Goal: Task Accomplishment & Management: Complete application form

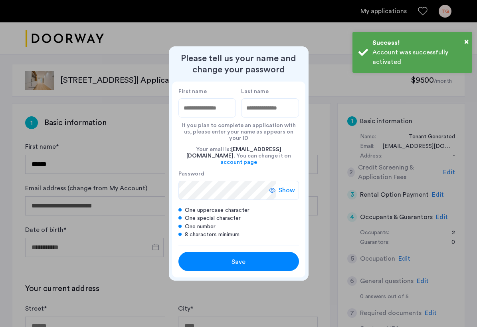
click at [216, 115] on input "First name" at bounding box center [207, 107] width 58 height 19
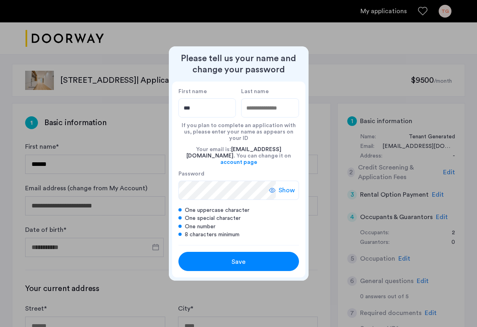
type input "***"
type input "*********"
click at [290, 185] on span "Show" at bounding box center [287, 190] width 16 height 10
click at [251, 257] on div "Save" at bounding box center [238, 262] width 77 height 10
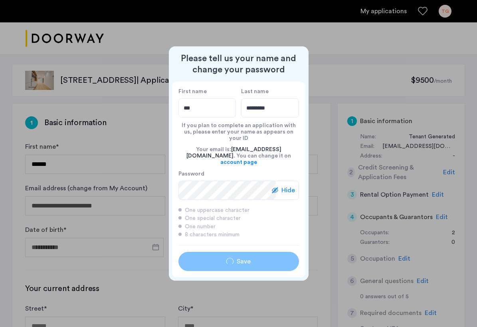
type input "***"
type input "*********"
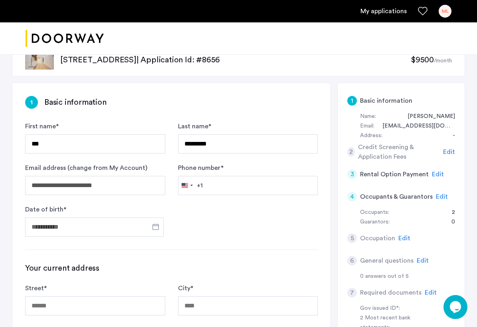
scroll to position [24, 0]
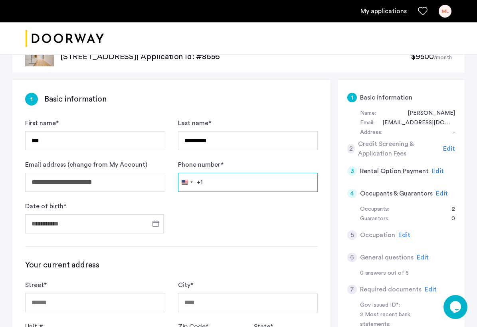
click at [227, 187] on input "Phone number *" at bounding box center [248, 181] width 140 height 19
type input "**********"
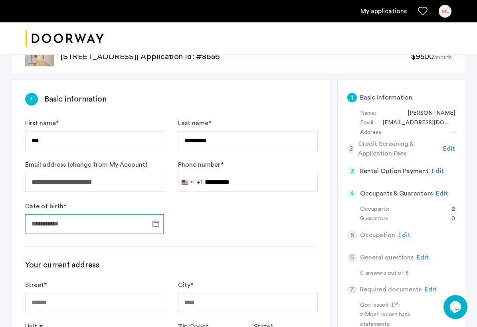
click at [117, 223] on input "Date of birth *" at bounding box center [94, 223] width 139 height 19
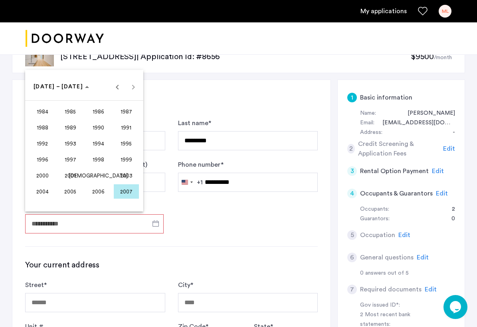
click at [71, 160] on span "1997" at bounding box center [70, 159] width 25 height 14
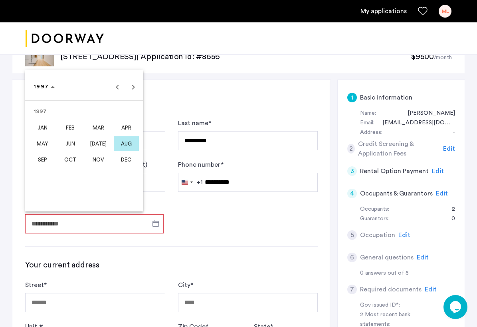
click at [46, 131] on span "JAN" at bounding box center [42, 127] width 25 height 14
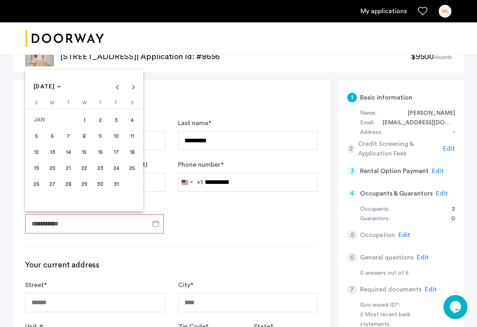
click at [88, 169] on span "22" at bounding box center [84, 167] width 14 height 14
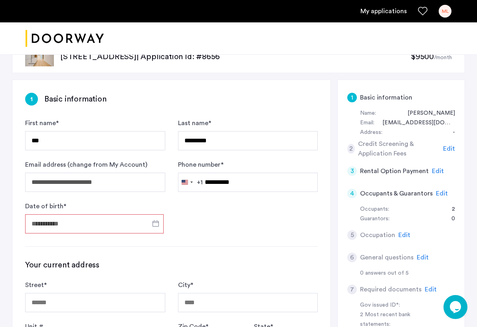
type input "**********"
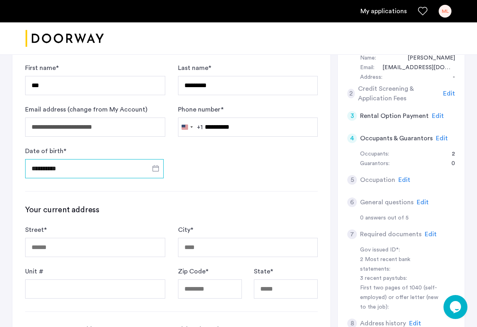
scroll to position [84, 0]
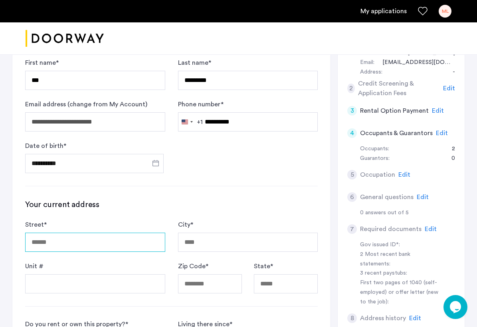
click at [78, 243] on input "Street *" at bounding box center [95, 241] width 140 height 19
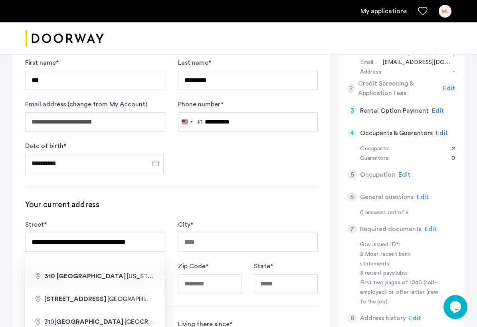
type input "**********"
type input "********"
type input "*****"
type input "**"
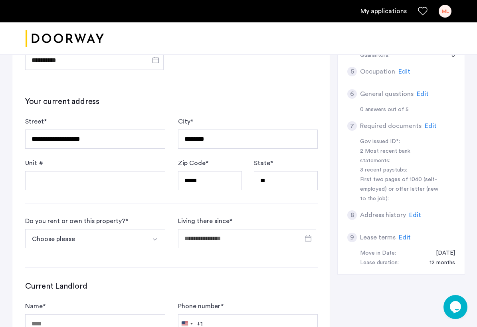
scroll to position [188, 0]
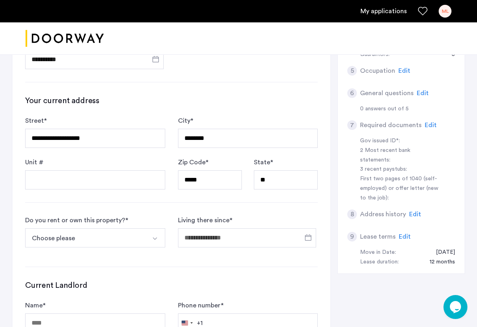
click at [123, 240] on button "Choose please" at bounding box center [85, 237] width 121 height 19
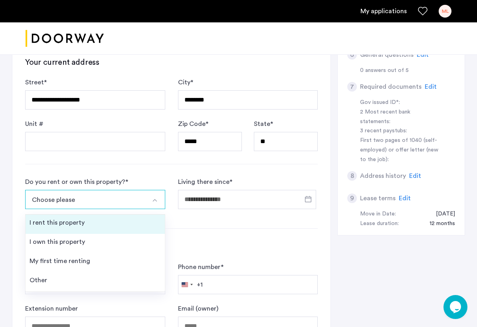
scroll to position [228, 0]
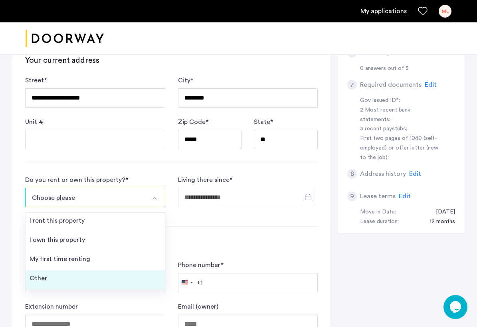
click at [105, 276] on li "Other" at bounding box center [95, 279] width 139 height 19
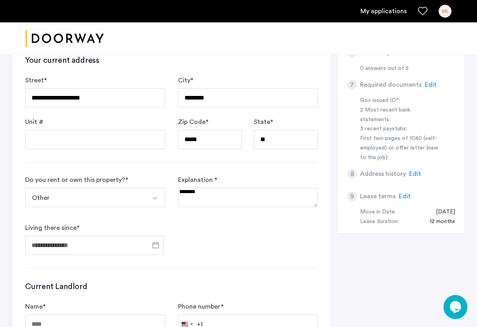
click at [200, 205] on textarea at bounding box center [248, 197] width 140 height 19
type textarea "**********"
click at [157, 248] on span "Open calendar" at bounding box center [155, 244] width 19 height 19
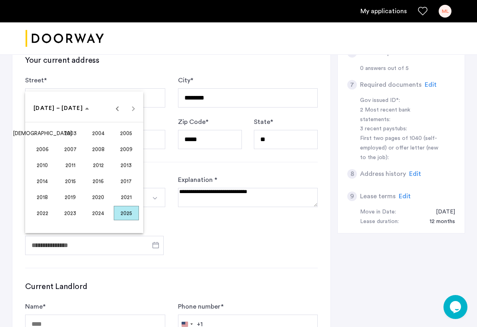
click at [124, 212] on span "2025" at bounding box center [126, 213] width 25 height 14
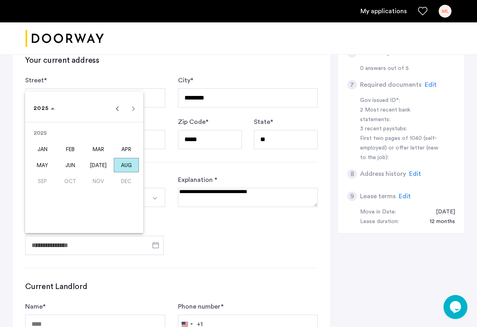
click at [64, 166] on span "JUN" at bounding box center [70, 165] width 25 height 14
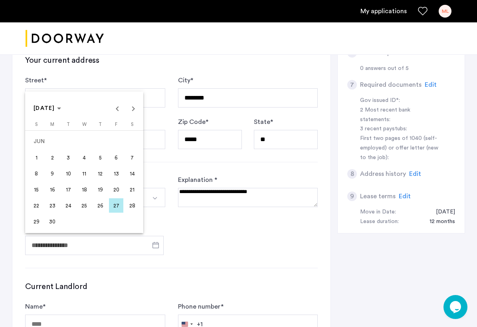
click at [38, 156] on span "1" at bounding box center [36, 157] width 14 height 14
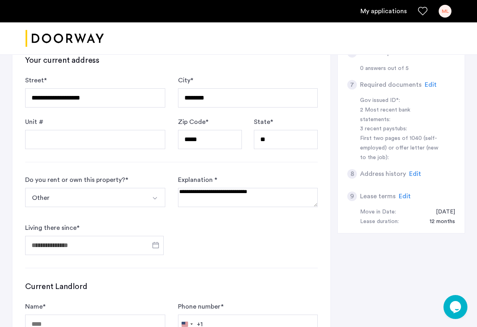
type input "**********"
click at [190, 223] on form "**********" at bounding box center [171, 215] width 293 height 80
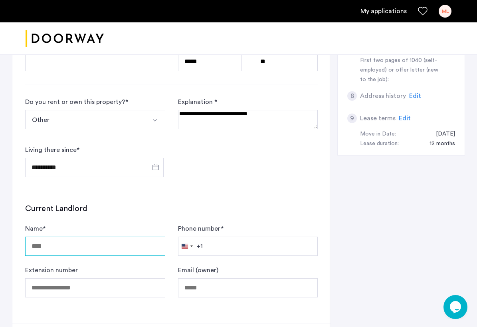
click at [132, 248] on input "Name *" at bounding box center [95, 245] width 140 height 19
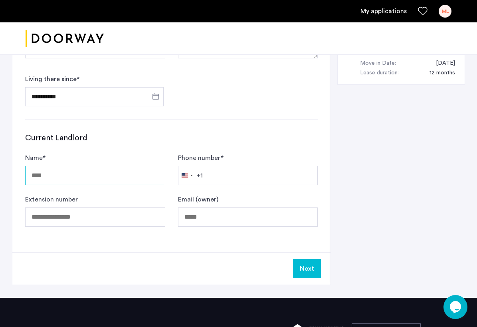
scroll to position [377, 0]
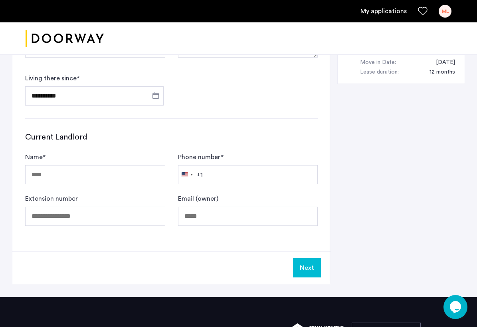
click at [108, 171] on input "Name *" at bounding box center [95, 174] width 140 height 19
click at [92, 172] on input "Name *" at bounding box center [95, 174] width 140 height 19
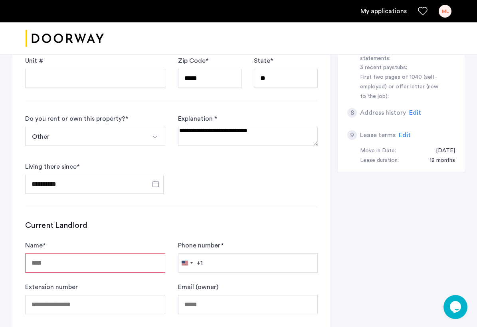
scroll to position [288, 0]
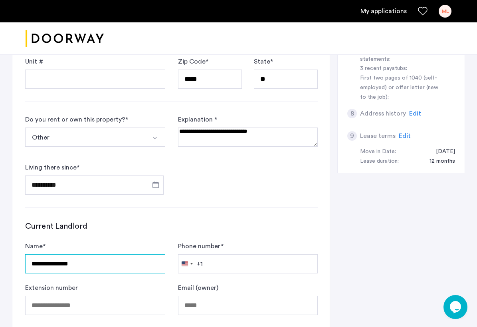
type input "**********"
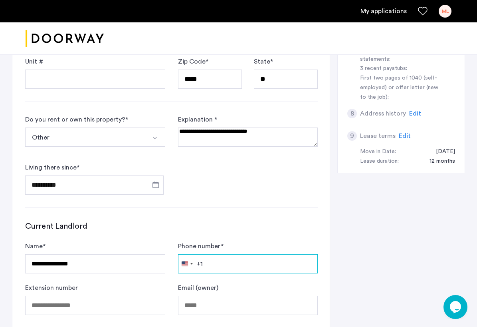
click at [253, 263] on input "Phone number *" at bounding box center [248, 263] width 140 height 19
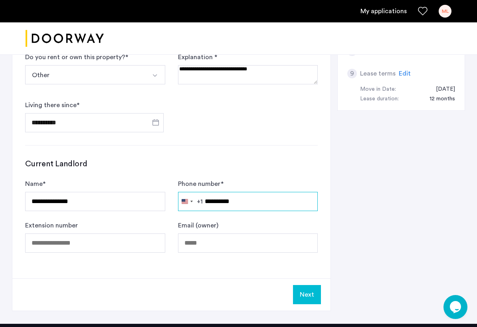
scroll to position [365, 0]
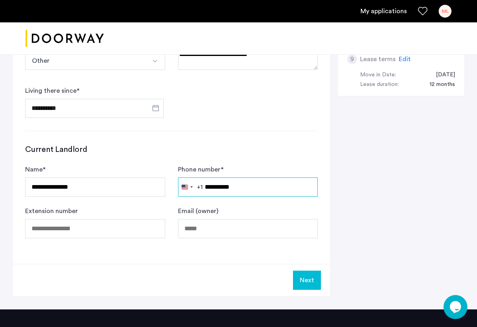
type input "**********"
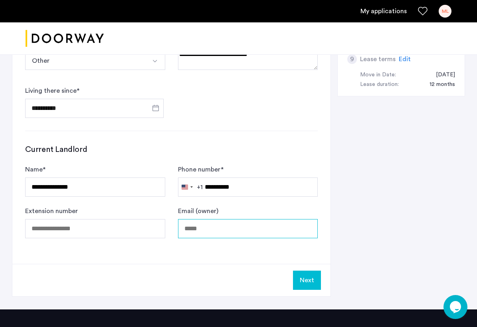
click at [219, 232] on input "Email (owner)" at bounding box center [248, 228] width 140 height 19
type input "**********"
click at [308, 280] on button "Next" at bounding box center [307, 279] width 28 height 19
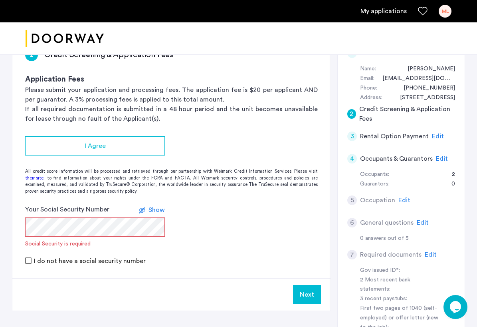
scroll to position [69, 0]
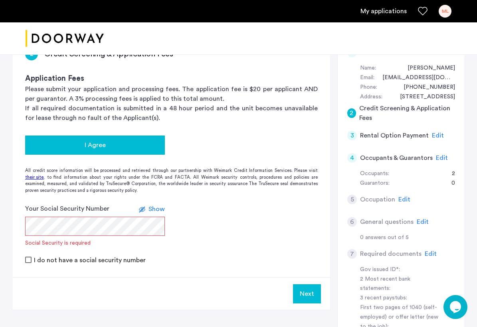
click at [109, 141] on div "I Agree" at bounding box center [95, 145] width 127 height 10
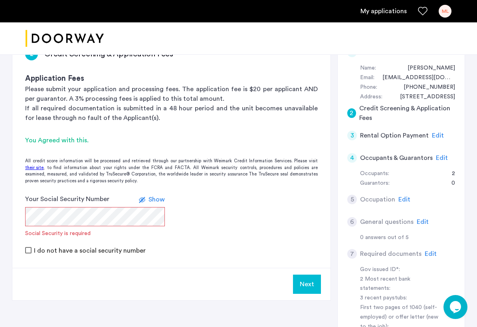
click at [191, 235] on form "Your Social Security Number Show Social Security is required I do not have a so…" at bounding box center [171, 224] width 318 height 61
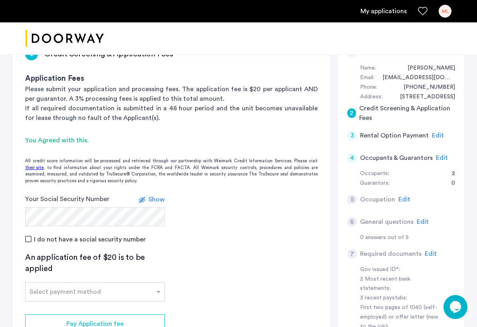
click at [216, 235] on div "I do not have a social security number" at bounding box center [171, 239] width 293 height 10
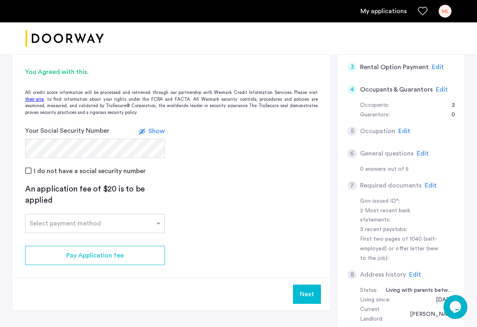
scroll to position [137, 0]
click at [102, 224] on div at bounding box center [95, 221] width 139 height 10
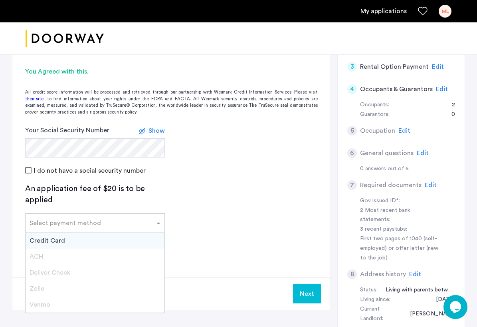
click at [76, 239] on div "Credit Card" at bounding box center [95, 240] width 139 height 16
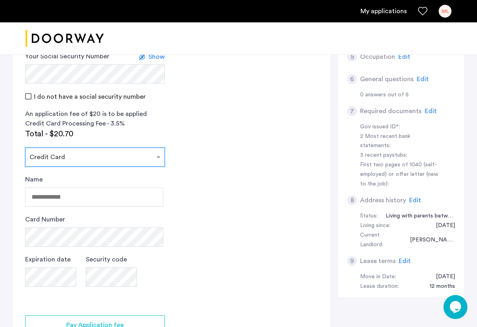
scroll to position [213, 0]
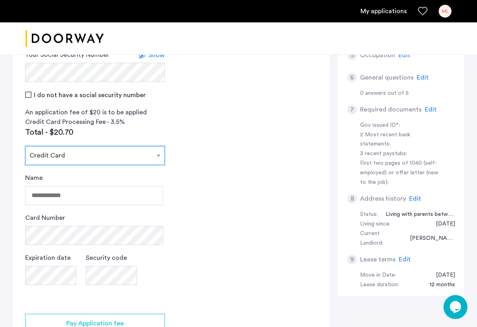
click at [67, 158] on div "Select payment method × Credit Card" at bounding box center [90, 155] width 129 height 10
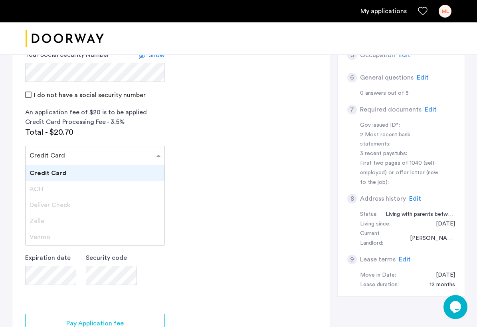
click at [66, 171] on div "Credit Card" at bounding box center [95, 173] width 139 height 16
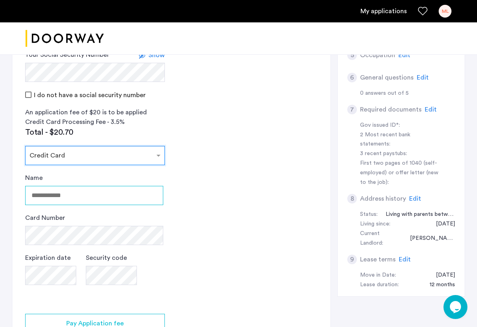
click at [66, 196] on input "Name" at bounding box center [94, 195] width 138 height 19
type input "**********"
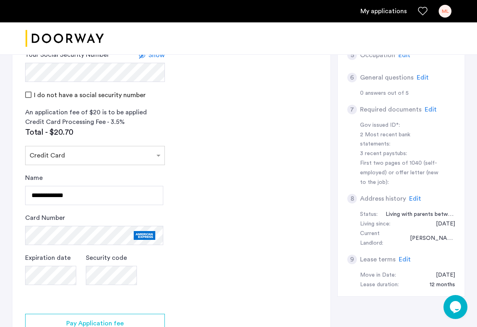
click at [166, 292] on app-credit-screening "2 Credit Screening & Application Fees Application Fees Please submit your appli…" at bounding box center [171, 134] width 318 height 487
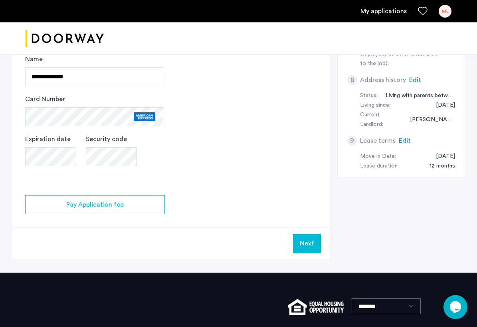
scroll to position [335, 0]
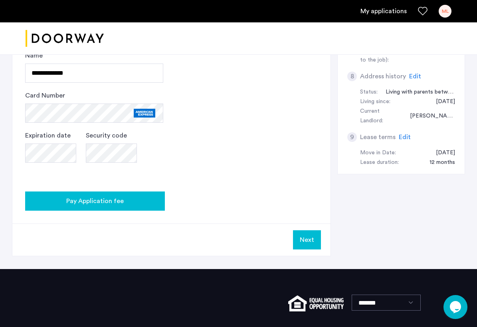
click at [93, 198] on span "Pay Application fee" at bounding box center [94, 201] width 57 height 10
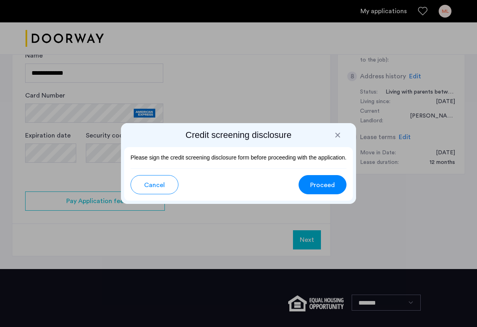
click at [342, 136] on h2 "Credit screening disclosure" at bounding box center [238, 134] width 229 height 11
click at [338, 134] on div at bounding box center [338, 135] width 8 height 8
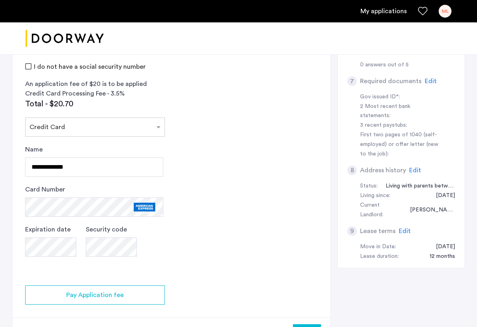
scroll to position [366, 0]
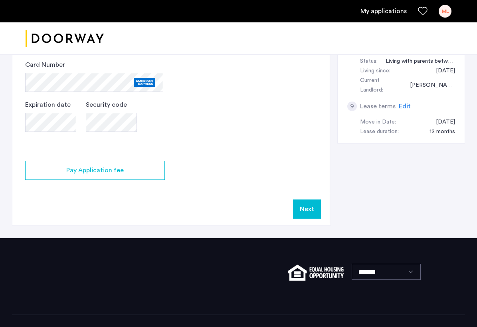
click at [303, 209] on button "Next" at bounding box center [307, 208] width 28 height 19
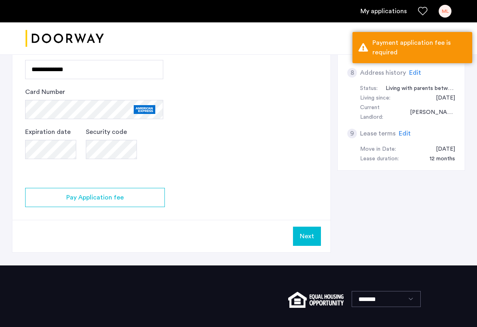
scroll to position [334, 0]
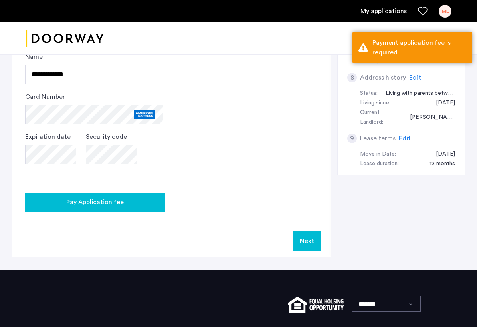
click at [150, 204] on div "Pay Application fee" at bounding box center [95, 202] width 127 height 10
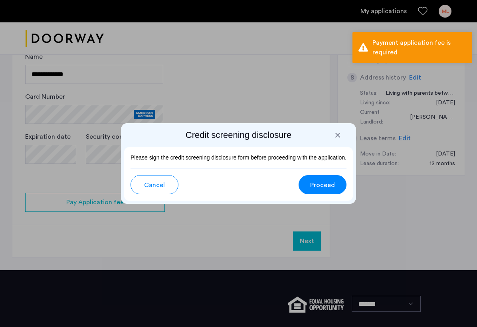
click at [321, 186] on span "Proceed" at bounding box center [322, 185] width 25 height 10
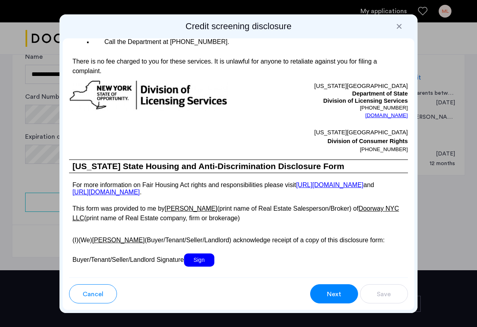
scroll to position [1640, 0]
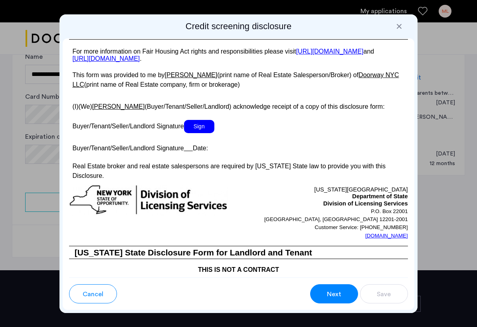
click at [194, 133] on span "Sign" at bounding box center [199, 126] width 30 height 13
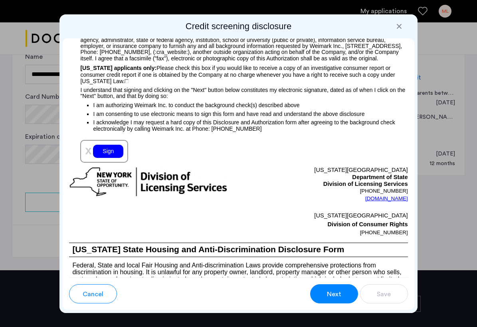
scroll to position [1005, 0]
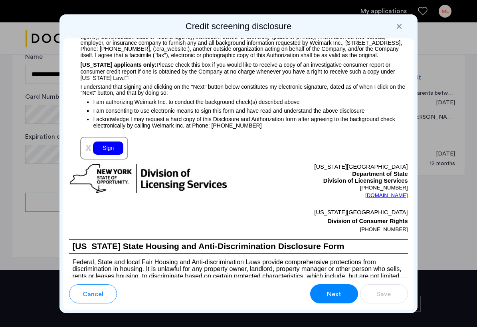
click at [105, 152] on div "Sign" at bounding box center [108, 147] width 30 height 13
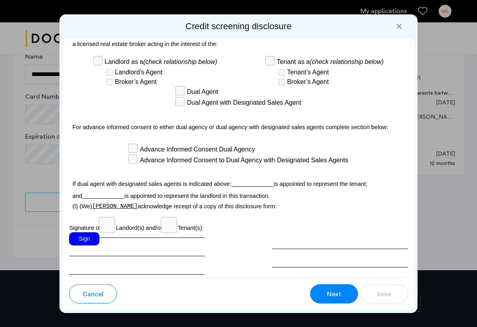
scroll to position [2609, 0]
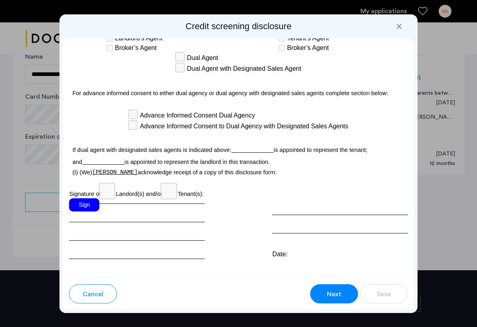
click at [86, 198] on div "Sign" at bounding box center [84, 204] width 30 height 13
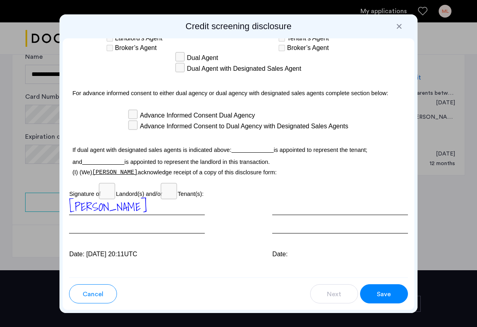
click at [377, 287] on button "Save" at bounding box center [384, 293] width 48 height 19
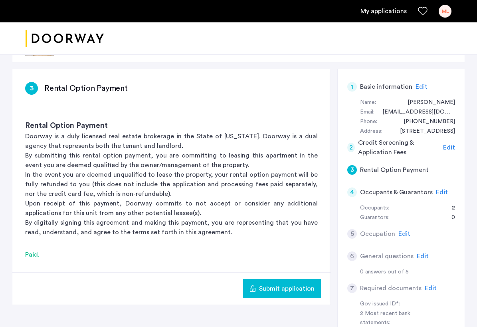
scroll to position [32, 0]
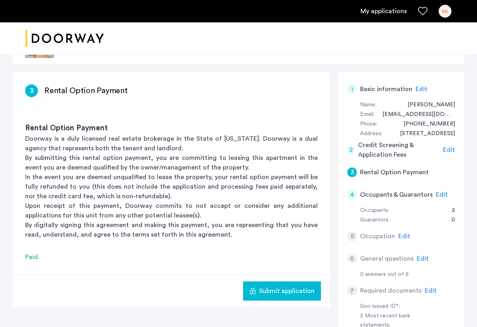
click at [136, 94] on div "3 Rental Option Payment" at bounding box center [171, 90] width 293 height 13
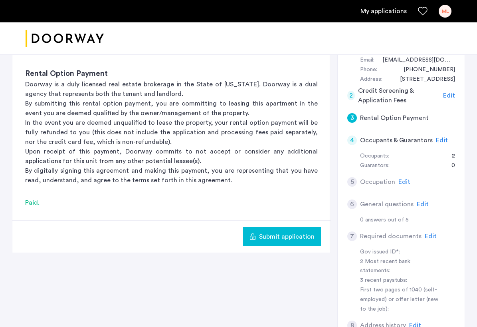
scroll to position [101, 0]
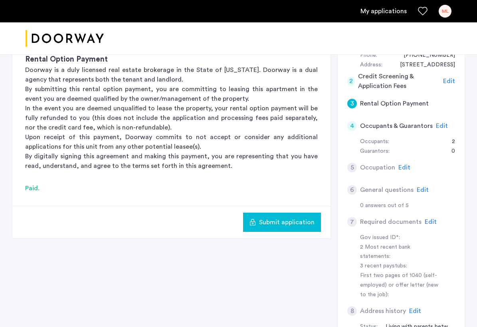
click at [277, 223] on span "Submit application" at bounding box center [286, 222] width 55 height 10
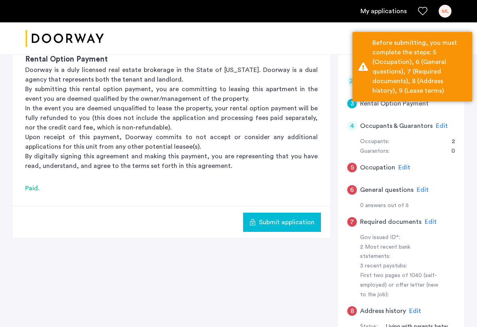
click at [275, 174] on div "Rental Option Payment Doorway is a duly licensed real estate brokerage in the S…" at bounding box center [171, 112] width 318 height 142
click at [399, 165] on span "Edit" at bounding box center [404, 167] width 12 height 6
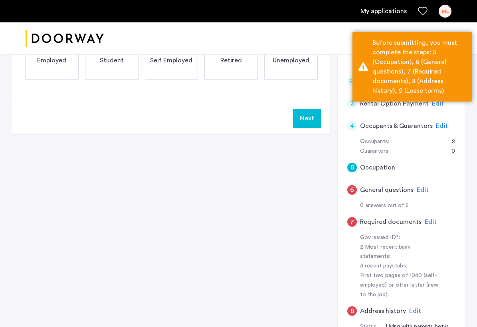
click at [437, 125] on span "Edit" at bounding box center [442, 126] width 12 height 6
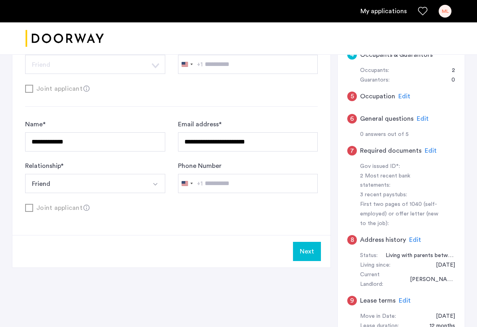
scroll to position [166, 0]
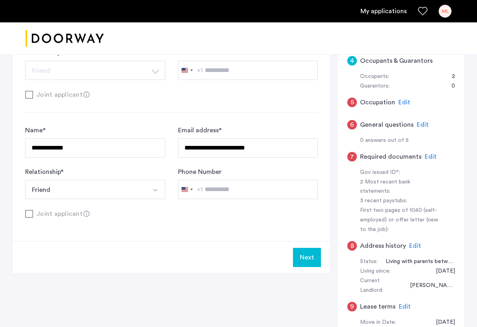
click at [404, 105] on span "Edit" at bounding box center [404, 102] width 12 height 6
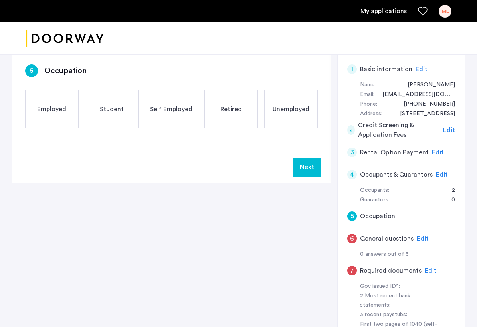
scroll to position [3, 0]
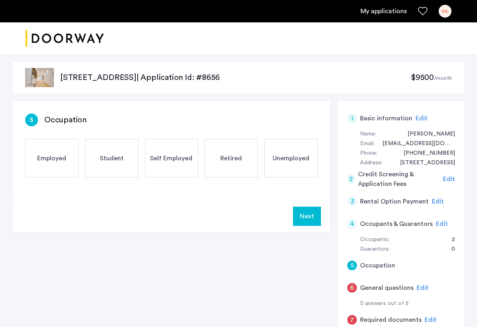
click at [53, 155] on span "Employed" at bounding box center [51, 158] width 29 height 10
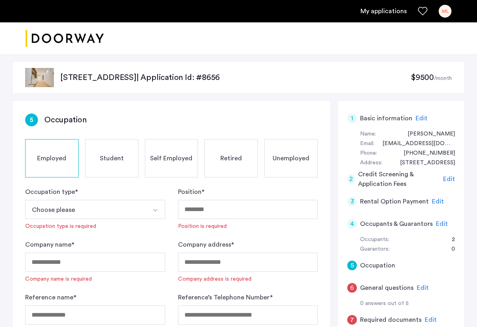
scroll to position [21, 0]
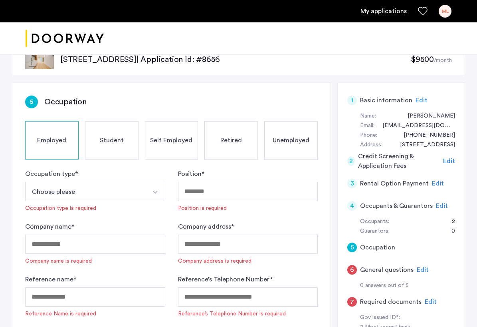
click at [57, 193] on button "Choose please" at bounding box center [85, 191] width 121 height 19
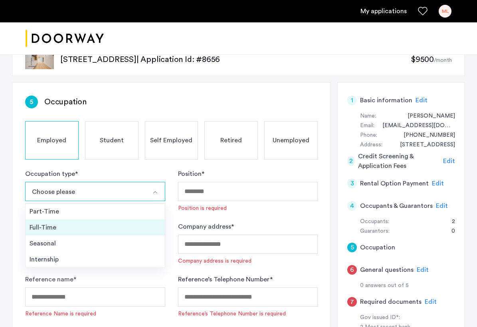
click at [58, 232] on div "Full-Time" at bounding box center [95, 227] width 131 height 10
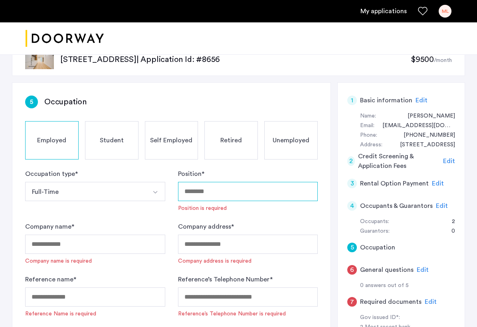
click at [235, 188] on input "Position *" at bounding box center [248, 191] width 140 height 19
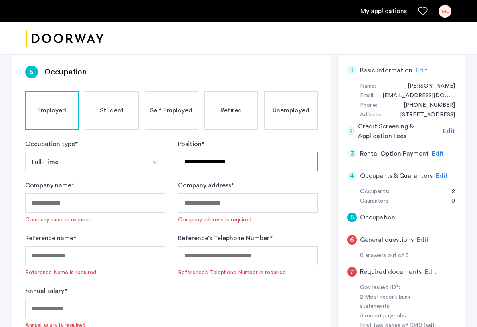
scroll to position [71, 0]
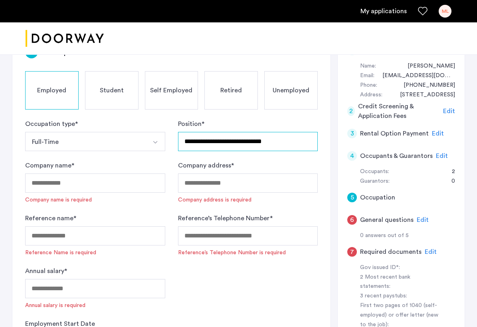
type input "**********"
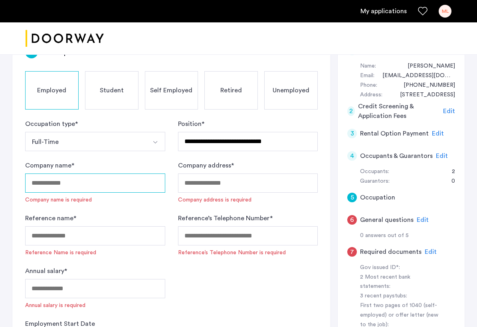
click at [75, 180] on input "Company name *" at bounding box center [95, 182] width 140 height 19
type input "**********"
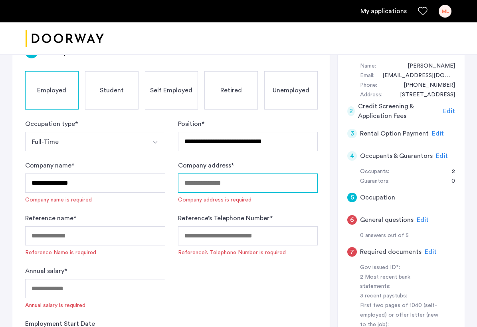
type input "**********"
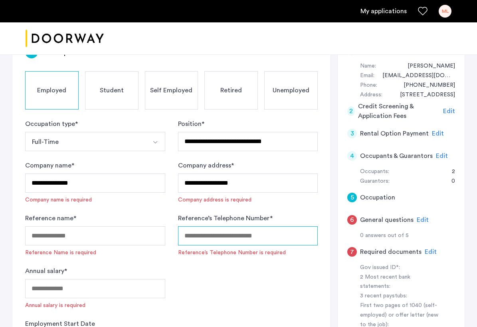
type input "**********"
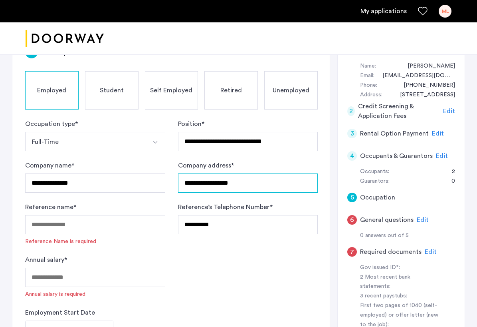
click at [203, 182] on input "**********" at bounding box center [248, 182] width 140 height 19
type input "**********"
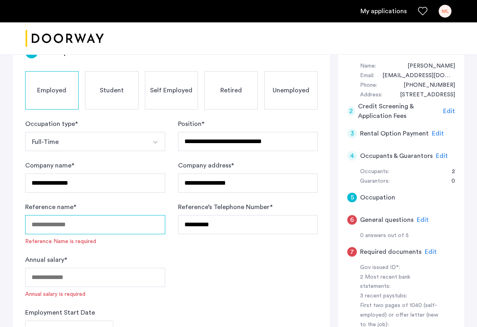
click at [92, 223] on input "Reference name *" at bounding box center [95, 224] width 140 height 19
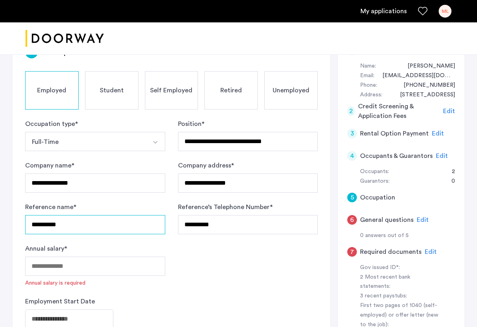
type input "**********"
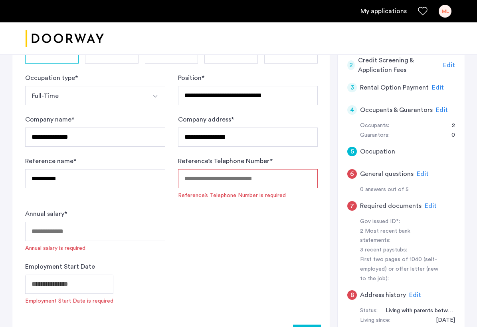
scroll to position [160, 0]
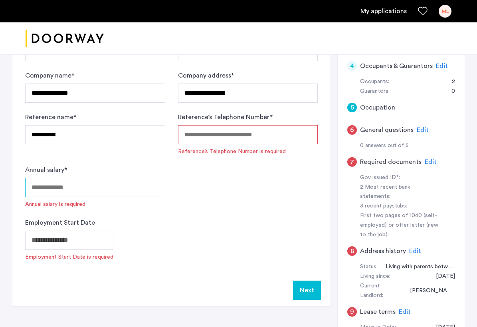
click at [152, 189] on input "Annual salary *" at bounding box center [95, 187] width 140 height 19
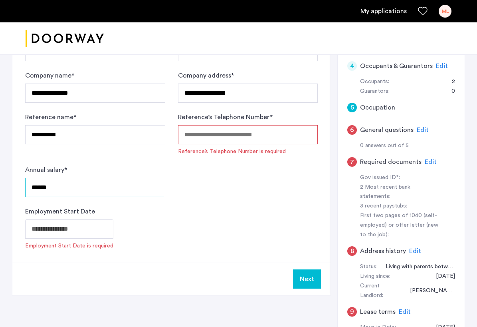
type input "******"
click at [90, 166] on body "**********" at bounding box center [238, 3] width 477 height 327
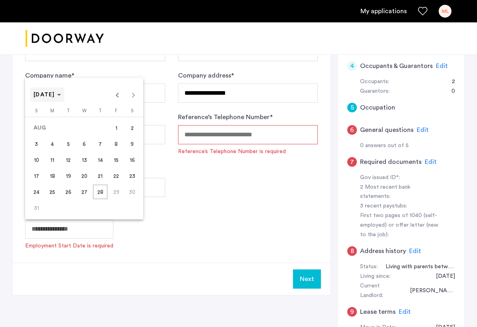
click at [55, 92] on span "[DATE]" at bounding box center [45, 95] width 22 height 6
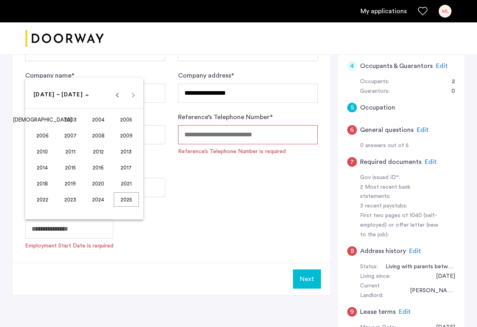
click at [74, 196] on span "2023" at bounding box center [70, 199] width 25 height 14
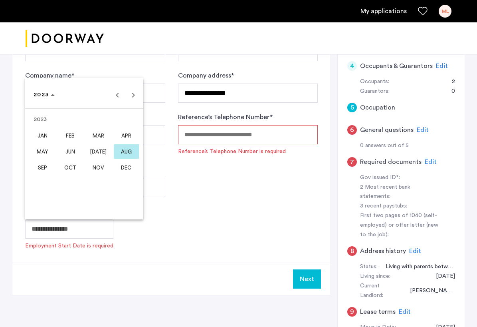
click at [71, 168] on span "OCT" at bounding box center [70, 167] width 25 height 14
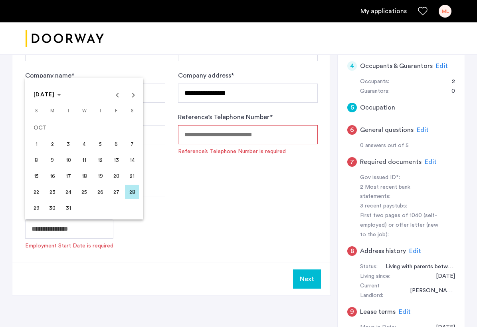
click at [52, 176] on span "16" at bounding box center [52, 175] width 14 height 14
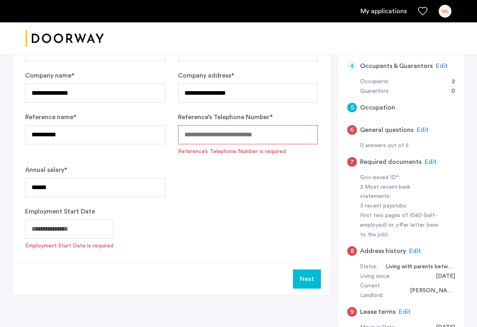
type input "**********"
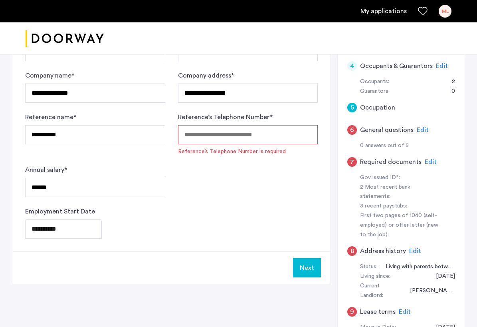
click at [119, 216] on div "**********" at bounding box center [171, 222] width 293 height 32
click at [207, 131] on input "Reference’s Telephone Number *" at bounding box center [248, 134] width 140 height 19
paste input "**********"
click at [189, 133] on input "**********" at bounding box center [248, 134] width 140 height 19
click at [229, 133] on input "**********" at bounding box center [248, 134] width 140 height 19
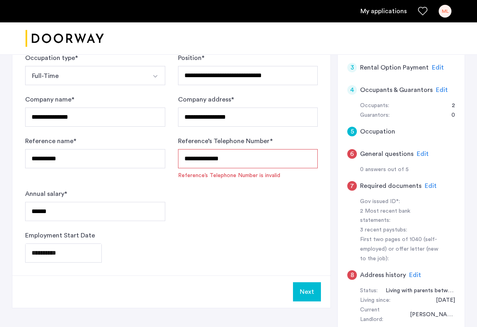
scroll to position [292, 0]
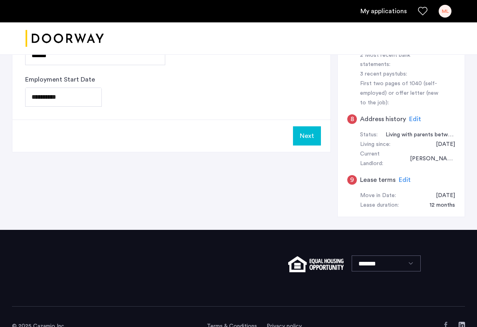
click at [306, 148] on div "Next" at bounding box center [171, 135] width 318 height 32
click at [305, 146] on div "Next" at bounding box center [171, 135] width 318 height 32
click at [304, 139] on button "Next" at bounding box center [307, 135] width 28 height 19
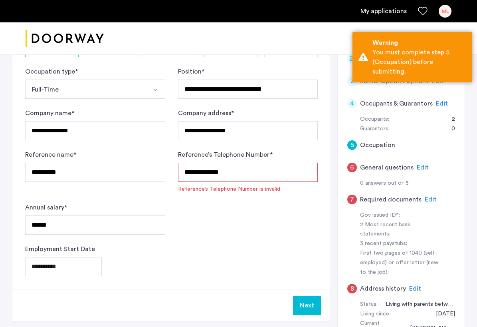
scroll to position [134, 0]
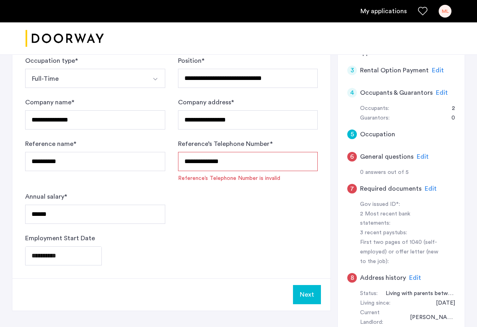
click at [269, 156] on input "**********" at bounding box center [248, 161] width 140 height 19
click at [190, 164] on input "**********" at bounding box center [248, 161] width 140 height 19
click at [206, 161] on input "**********" at bounding box center [248, 161] width 140 height 19
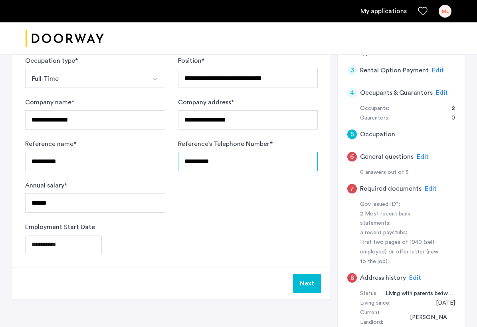
type input "**********"
click at [265, 215] on form "**********" at bounding box center [171, 155] width 293 height 198
click at [308, 279] on button "Next" at bounding box center [307, 282] width 28 height 19
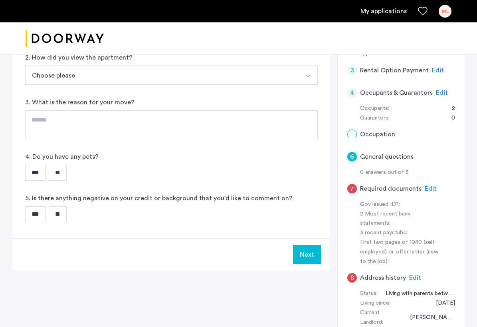
scroll to position [0, 0]
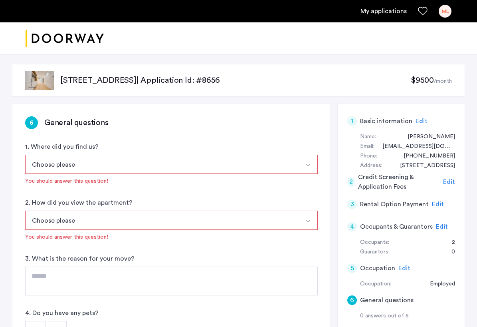
click at [200, 166] on button "Choose please" at bounding box center [162, 163] width 274 height 19
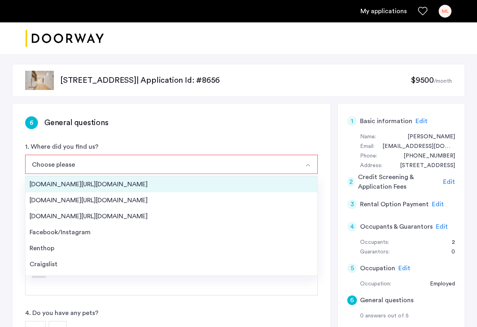
click at [158, 188] on div "[DOMAIN_NAME][URL][DOMAIN_NAME]" at bounding box center [172, 184] width 284 height 10
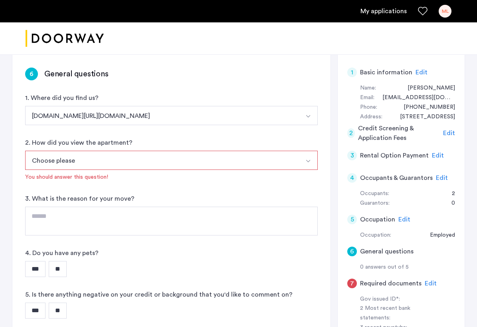
scroll to position [53, 0]
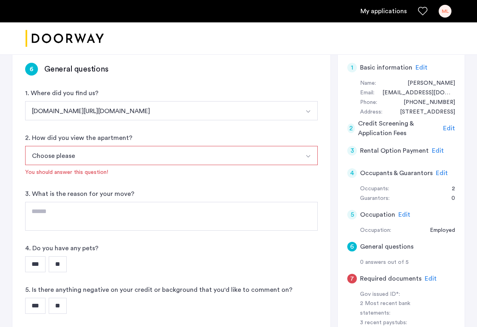
click at [121, 149] on button "Choose please" at bounding box center [162, 155] width 274 height 19
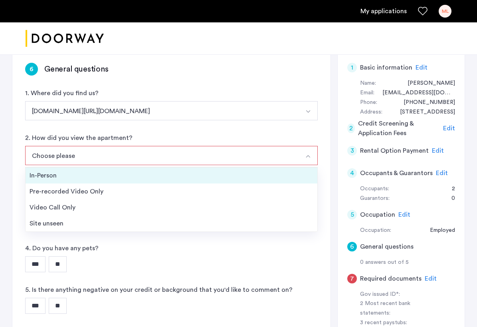
click at [111, 179] on div "In-Person" at bounding box center [172, 175] width 284 height 10
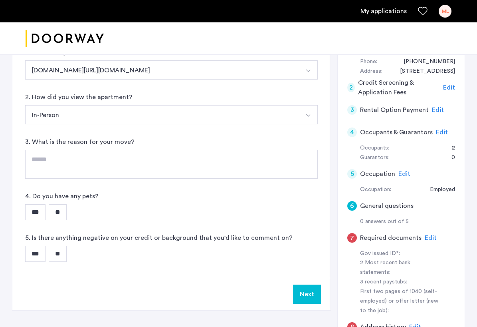
scroll to position [111, 0]
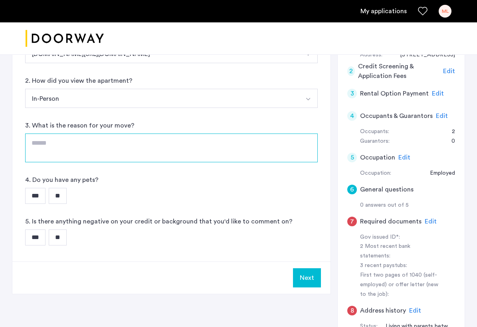
click at [73, 140] on textarea at bounding box center [171, 147] width 293 height 29
type textarea "*"
type textarea "*********"
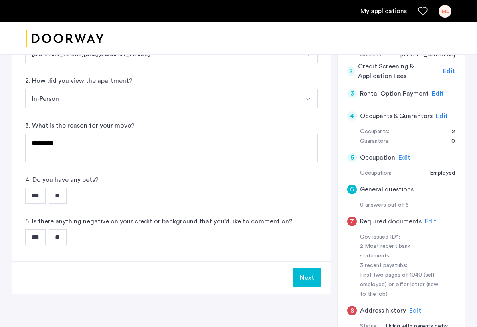
click at [65, 196] on input "**" at bounding box center [58, 196] width 18 height 16
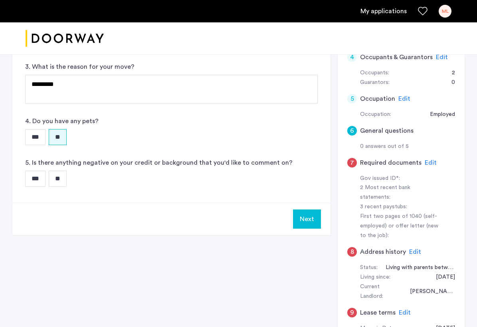
scroll to position [172, 0]
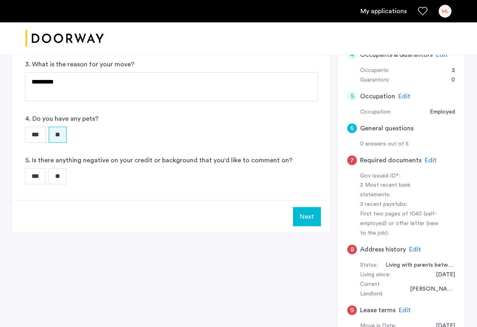
click at [61, 180] on input "**" at bounding box center [58, 176] width 18 height 16
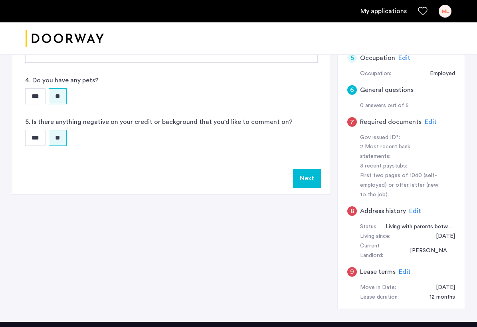
scroll to position [210, 0]
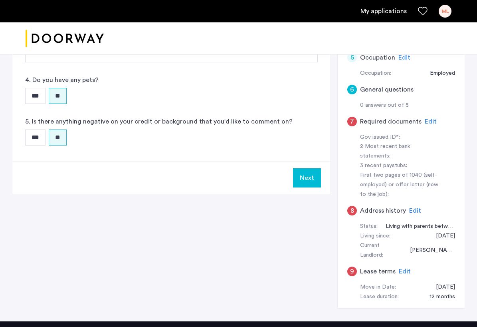
click at [44, 139] on input "***" at bounding box center [35, 137] width 20 height 16
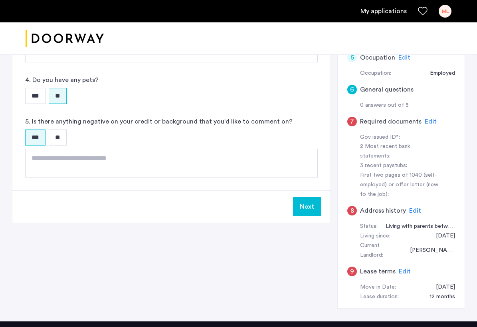
click at [62, 140] on input "**" at bounding box center [58, 137] width 18 height 16
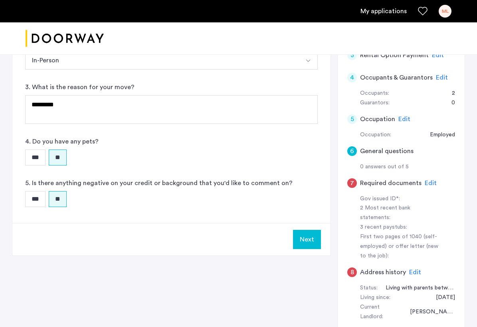
scroll to position [113, 0]
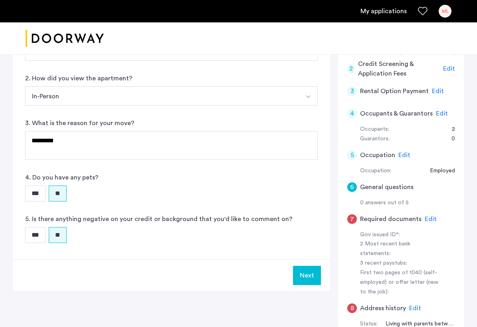
click at [307, 277] on button "Next" at bounding box center [307, 274] width 28 height 19
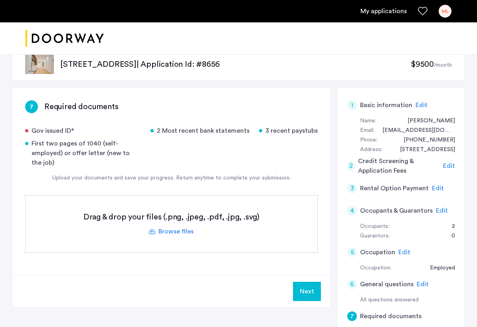
scroll to position [30, 0]
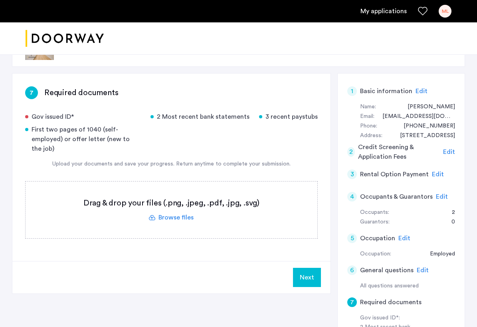
click at [165, 206] on label at bounding box center [172, 209] width 292 height 57
click at [0, 0] on input "file" at bounding box center [0, 0] width 0 height 0
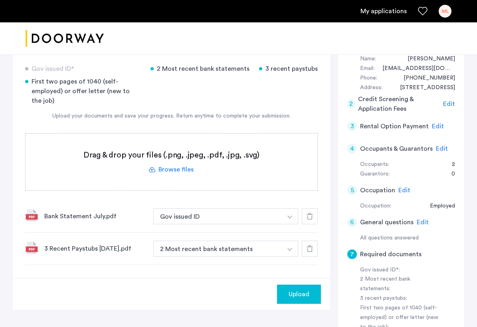
scroll to position [78, 0]
click at [216, 210] on button "Gov issued ID" at bounding box center [217, 216] width 129 height 16
click at [204, 208] on button "Gov issued ID" at bounding box center [217, 216] width 129 height 16
click at [288, 215] on img "button" at bounding box center [289, 216] width 5 height 3
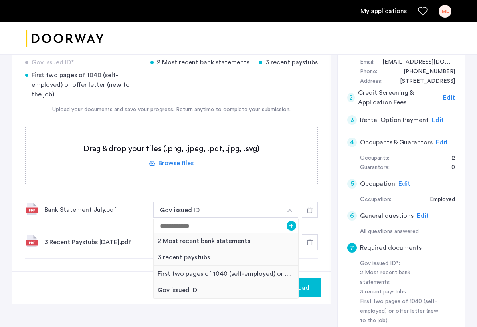
scroll to position [85, 0]
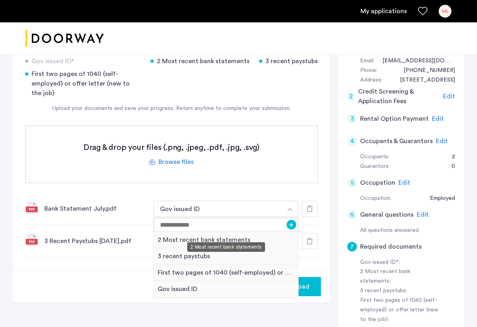
click at [237, 232] on div "2 Most recent bank statements" at bounding box center [226, 240] width 144 height 16
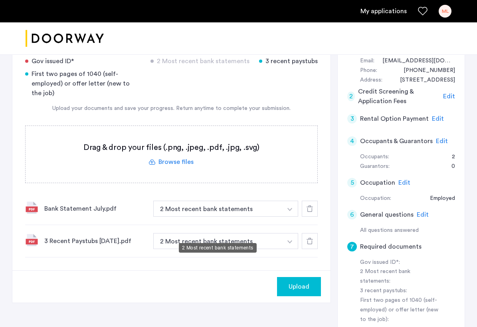
click at [254, 233] on button "2 Most recent bank statements" at bounding box center [217, 241] width 129 height 16
click at [290, 233] on button "button" at bounding box center [290, 241] width 16 height 16
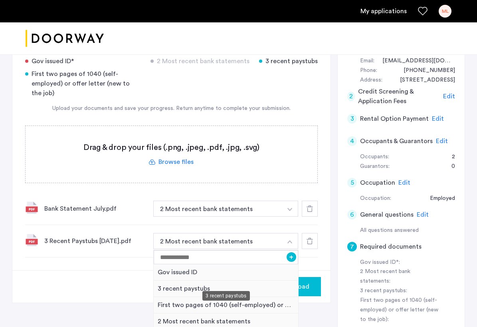
click at [259, 280] on div "3 recent paystubs" at bounding box center [226, 288] width 144 height 16
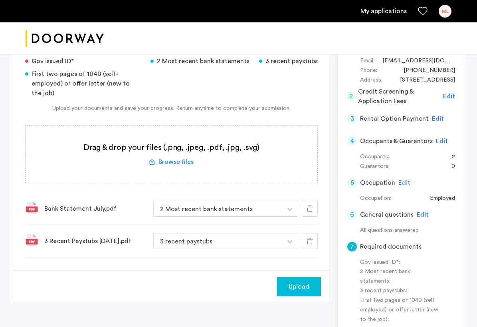
scroll to position [54, 0]
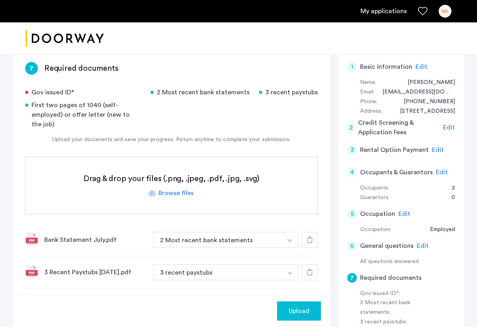
click at [185, 184] on label at bounding box center [172, 185] width 292 height 57
click at [0, 0] on input "file" at bounding box center [0, 0] width 0 height 0
click at [182, 187] on label at bounding box center [172, 185] width 292 height 57
click at [0, 0] on input "file" at bounding box center [0, 0] width 0 height 0
click at [173, 186] on label at bounding box center [172, 185] width 292 height 57
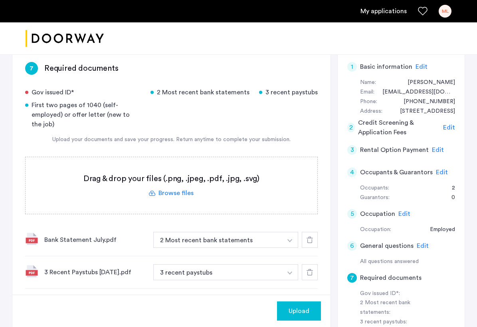
click at [0, 0] on input "file" at bounding box center [0, 0] width 0 height 0
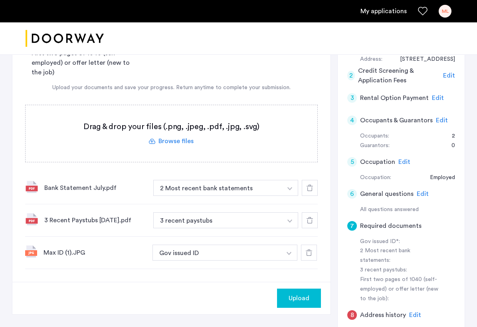
scroll to position [83, 0]
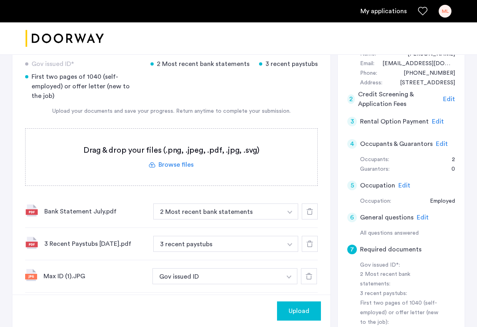
click at [168, 150] on label at bounding box center [172, 157] width 292 height 57
click at [0, 0] on input "file" at bounding box center [0, 0] width 0 height 0
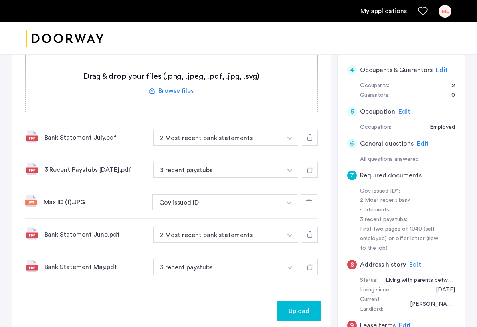
scroll to position [157, 0]
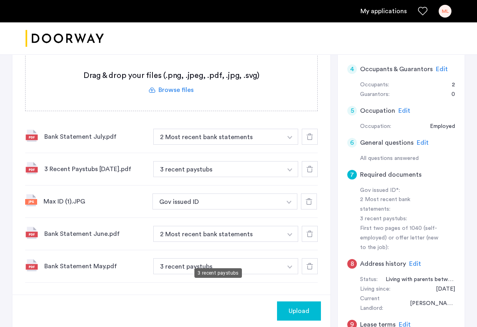
click at [269, 258] on button "3 recent paystubs" at bounding box center [217, 266] width 129 height 16
click at [308, 263] on use at bounding box center [310, 266] width 6 height 6
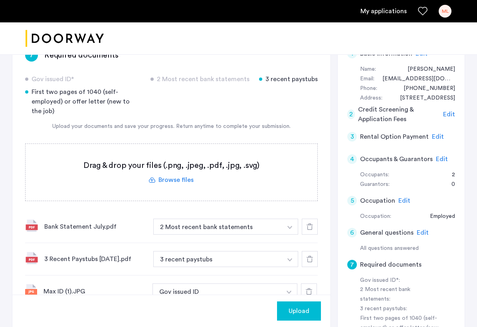
scroll to position [54, 0]
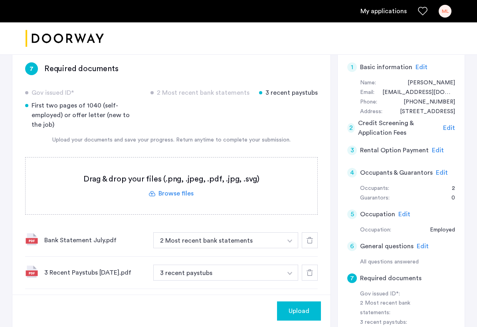
click at [192, 90] on div "2 Most recent bank statements" at bounding box center [199, 93] width 99 height 10
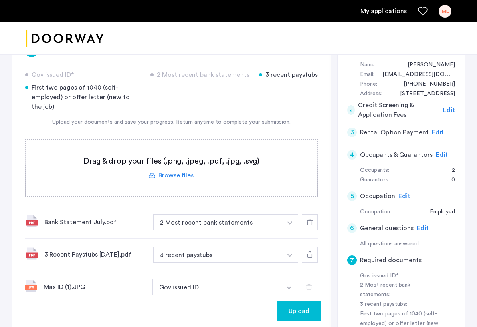
scroll to position [71, 0]
click at [182, 164] on label at bounding box center [172, 168] width 292 height 57
click at [0, 0] on input "file" at bounding box center [0, 0] width 0 height 0
click at [170, 159] on label at bounding box center [172, 168] width 292 height 57
click at [0, 0] on input "file" at bounding box center [0, 0] width 0 height 0
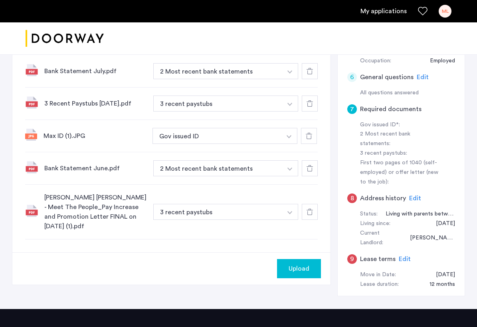
scroll to position [301, 0]
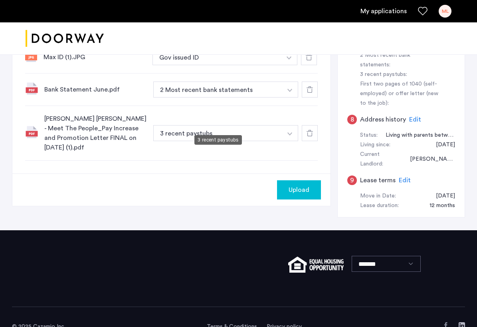
click at [246, 125] on button "3 recent paystubs" at bounding box center [217, 133] width 129 height 16
click at [287, 126] on button "button" at bounding box center [290, 133] width 16 height 16
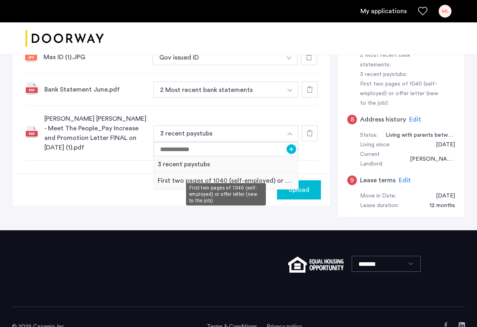
click at [263, 172] on div "First two pages of 1040 (self-employed) or offer letter (new to the job)" at bounding box center [226, 180] width 144 height 16
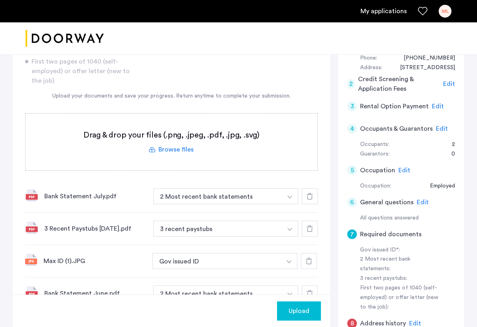
scroll to position [291, 0]
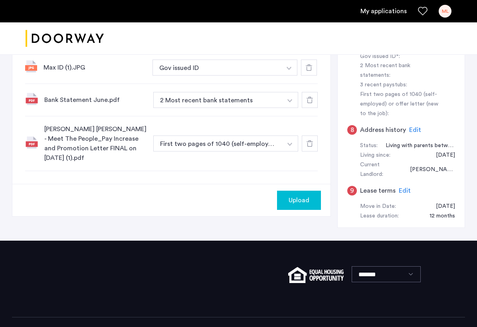
click at [303, 195] on span "Upload" at bounding box center [299, 200] width 21 height 10
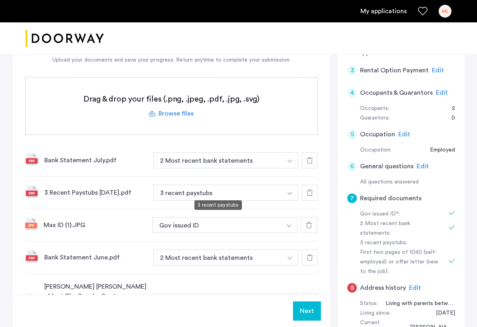
scroll to position [72, 0]
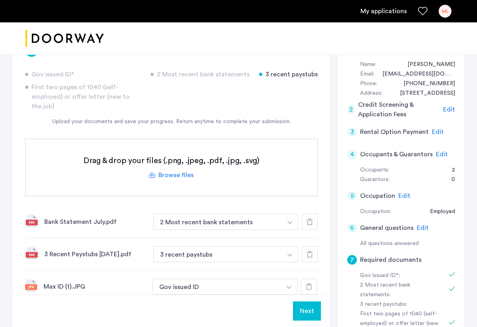
click at [186, 162] on label at bounding box center [172, 167] width 292 height 57
click at [0, 0] on input "file" at bounding box center [0, 0] width 0 height 0
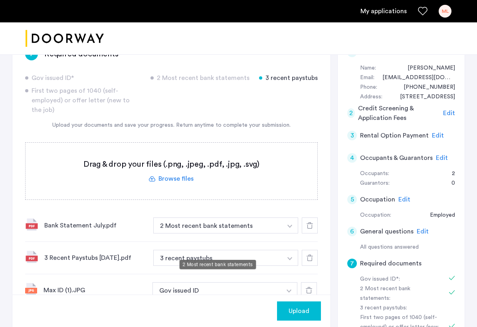
scroll to position [29, 0]
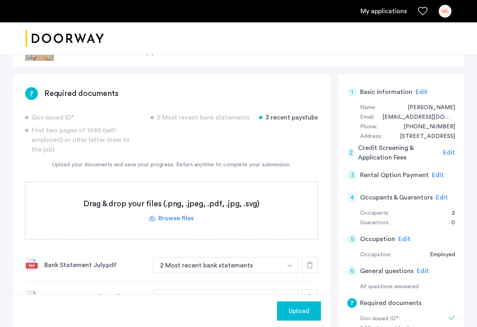
click at [184, 207] on label at bounding box center [172, 210] width 292 height 57
click at [0, 0] on input "file" at bounding box center [0, 0] width 0 height 0
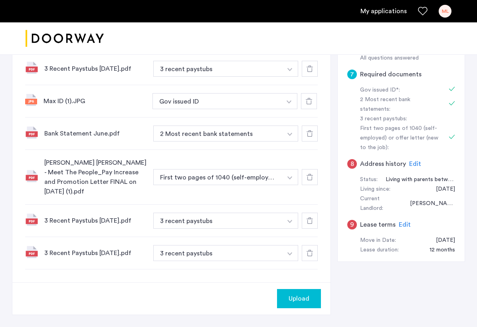
scroll to position [258, 0]
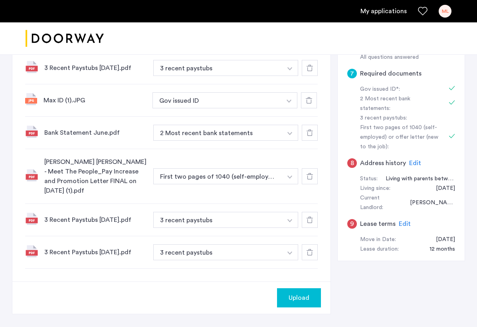
click at [306, 293] on span "Upload" at bounding box center [299, 298] width 21 height 10
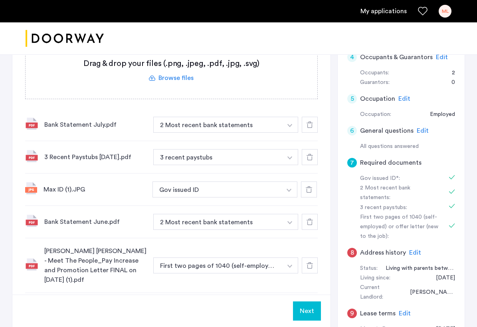
scroll to position [201, 0]
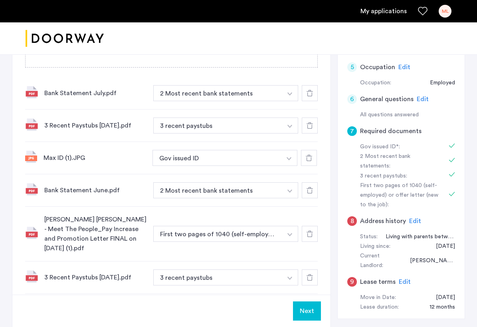
click at [412, 218] on span "Edit" at bounding box center [415, 221] width 12 height 6
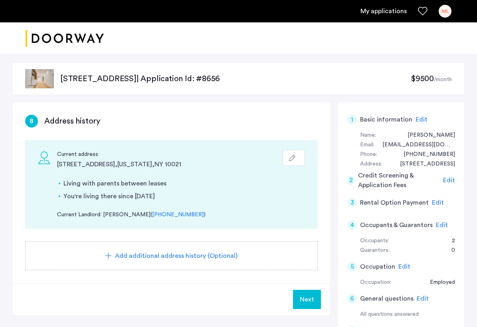
scroll to position [0, 0]
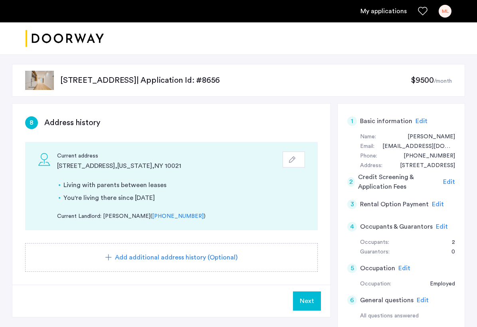
click at [211, 258] on span "Add additional address history (Optional)" at bounding box center [176, 257] width 123 height 10
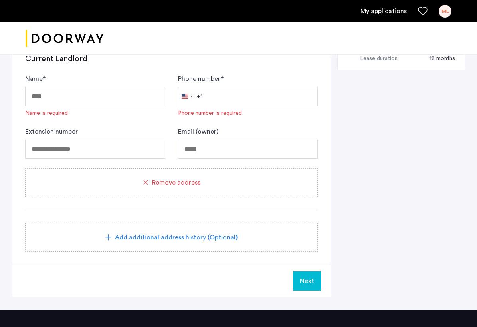
scroll to position [436, 0]
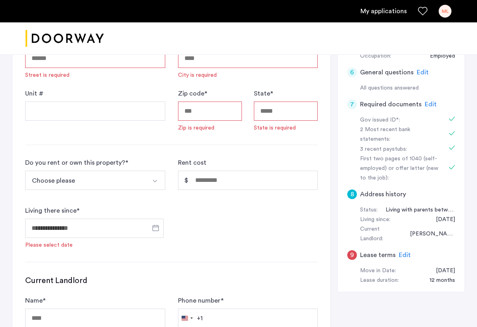
scroll to position [227, 0]
click at [400, 252] on span "Edit" at bounding box center [405, 255] width 12 height 6
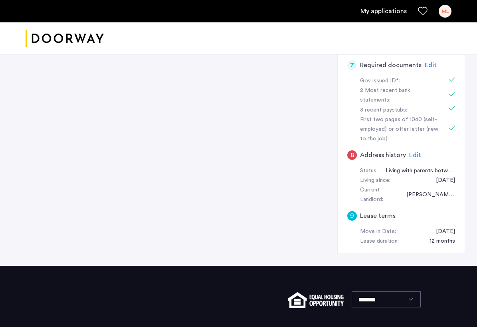
scroll to position [262, 0]
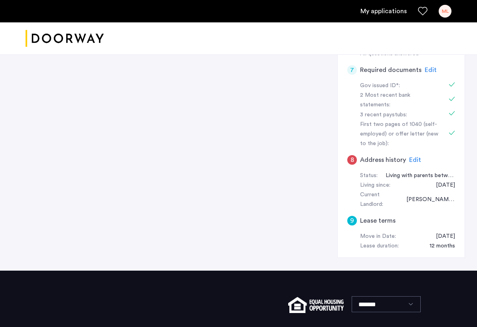
click at [413, 156] on span "Edit" at bounding box center [415, 159] width 12 height 6
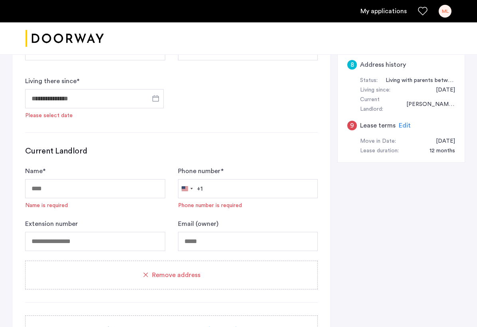
scroll to position [493, 0]
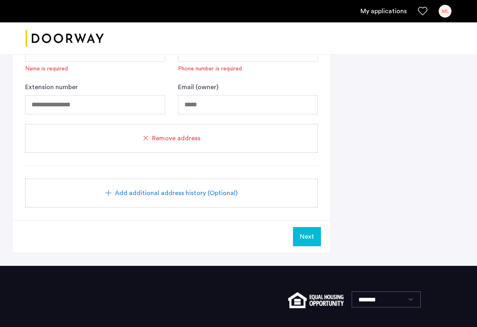
click at [227, 133] on div "Remove address" at bounding box center [171, 138] width 273 height 10
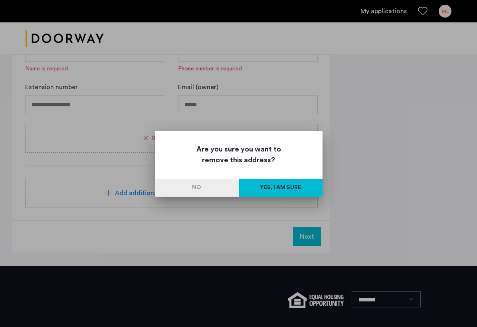
click at [278, 191] on button "Yes, I am sure" at bounding box center [281, 187] width 84 height 18
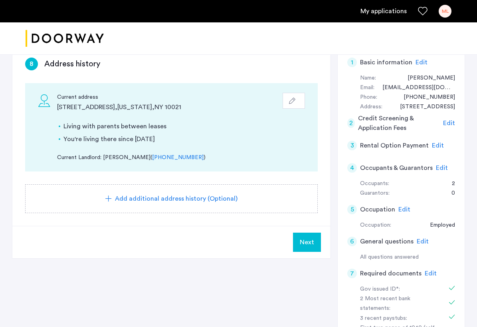
scroll to position [59, 0]
click at [309, 238] on span "Next" at bounding box center [307, 241] width 14 height 10
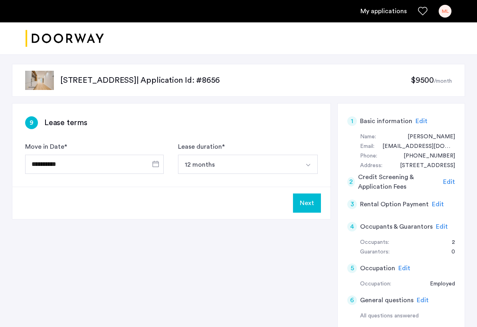
click at [307, 200] on button "Next" at bounding box center [307, 202] width 28 height 19
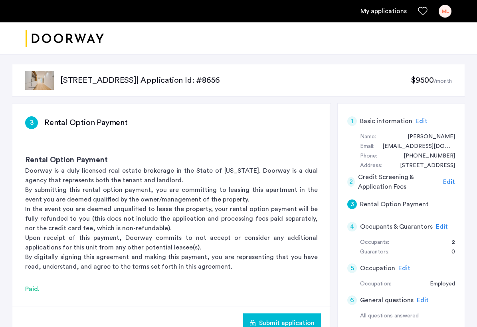
scroll to position [23, 0]
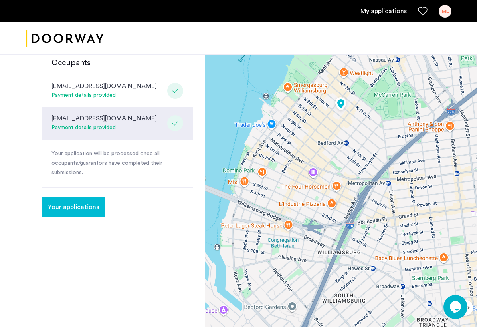
scroll to position [170, 0]
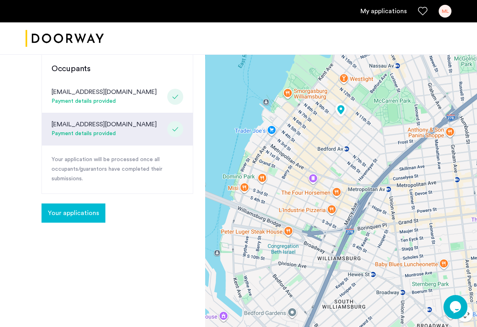
click at [103, 158] on p "Your application will be processed once all occupants/guarantors have completed…" at bounding box center [117, 169] width 132 height 29
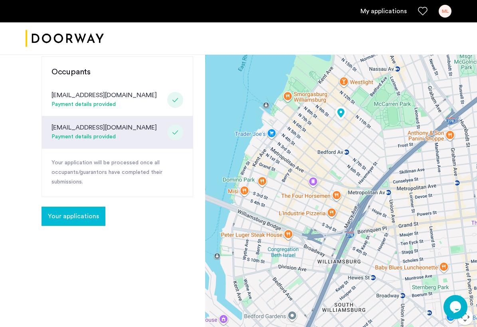
click at [87, 215] on span "Your applications" at bounding box center [73, 216] width 51 height 10
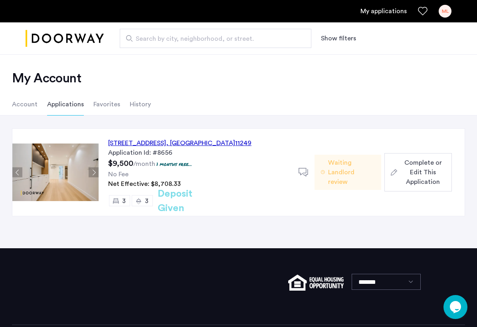
click at [113, 202] on use at bounding box center [116, 201] width 6 height 6
click at [110, 105] on li "Favorites" at bounding box center [106, 104] width 27 height 22
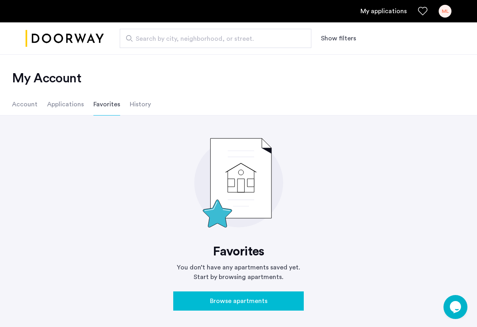
click at [21, 108] on li "Account" at bounding box center [25, 104] width 26 height 22
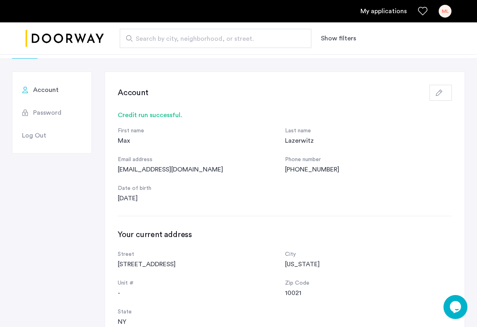
scroll to position [53, 0]
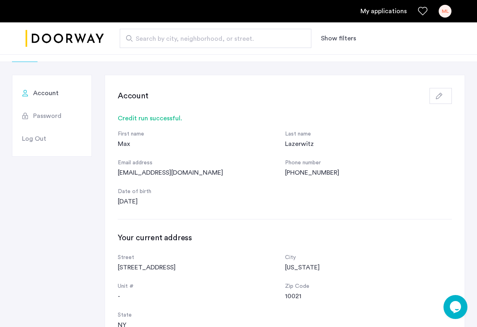
click at [136, 116] on div "Credit run successful." at bounding box center [285, 118] width 334 height 10
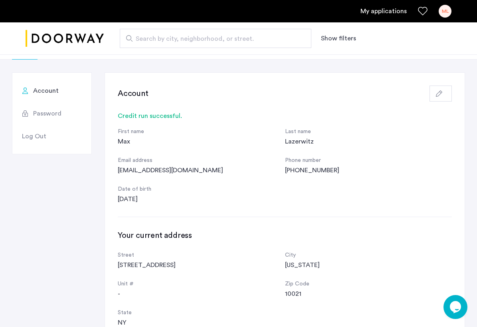
scroll to position [0, 0]
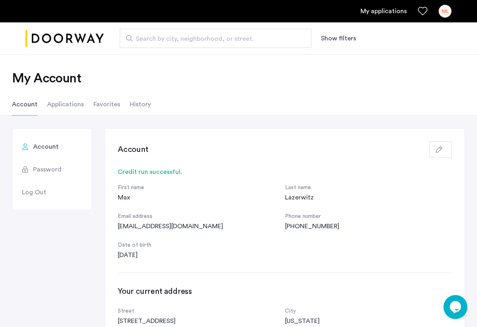
click at [134, 107] on li "History" at bounding box center [140, 104] width 21 height 22
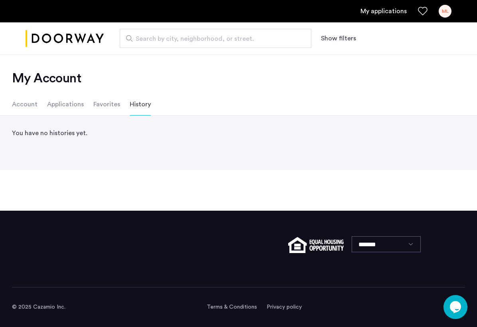
click at [106, 106] on li "Favorites" at bounding box center [106, 104] width 27 height 22
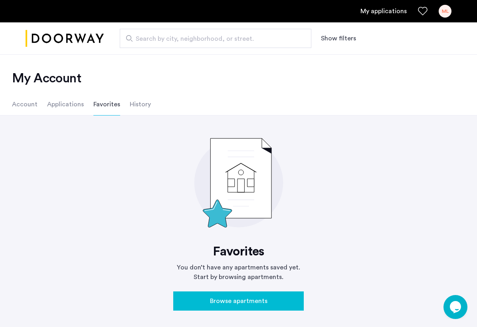
click at [57, 106] on li "Applications" at bounding box center [65, 104] width 37 height 22
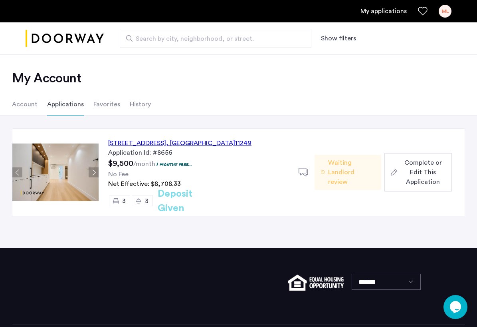
click at [113, 120] on div "[STREET_ADDRESS] Application Id: #8656 $9,500 /month 1 months free... No Fee Ne…" at bounding box center [238, 181] width 477 height 133
click at [293, 101] on ul "Account Applications Favorites History" at bounding box center [238, 104] width 477 height 22
click at [445, 12] on div "ML" at bounding box center [445, 11] width 13 height 13
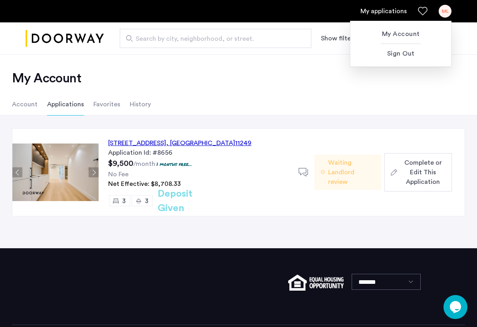
click at [445, 12] on div at bounding box center [238, 163] width 477 height 327
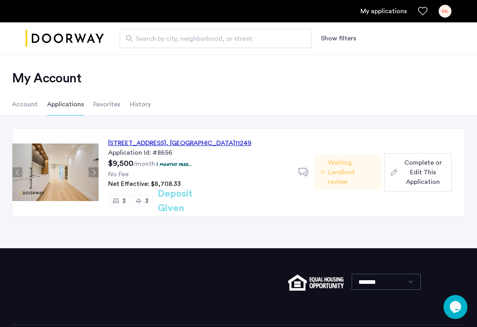
click at [433, 53] on div "Search by city, neighborhood, or street. Show filters" at bounding box center [238, 38] width 477 height 32
click at [34, 101] on li "Account" at bounding box center [25, 104] width 26 height 22
